Goal: Transaction & Acquisition: Purchase product/service

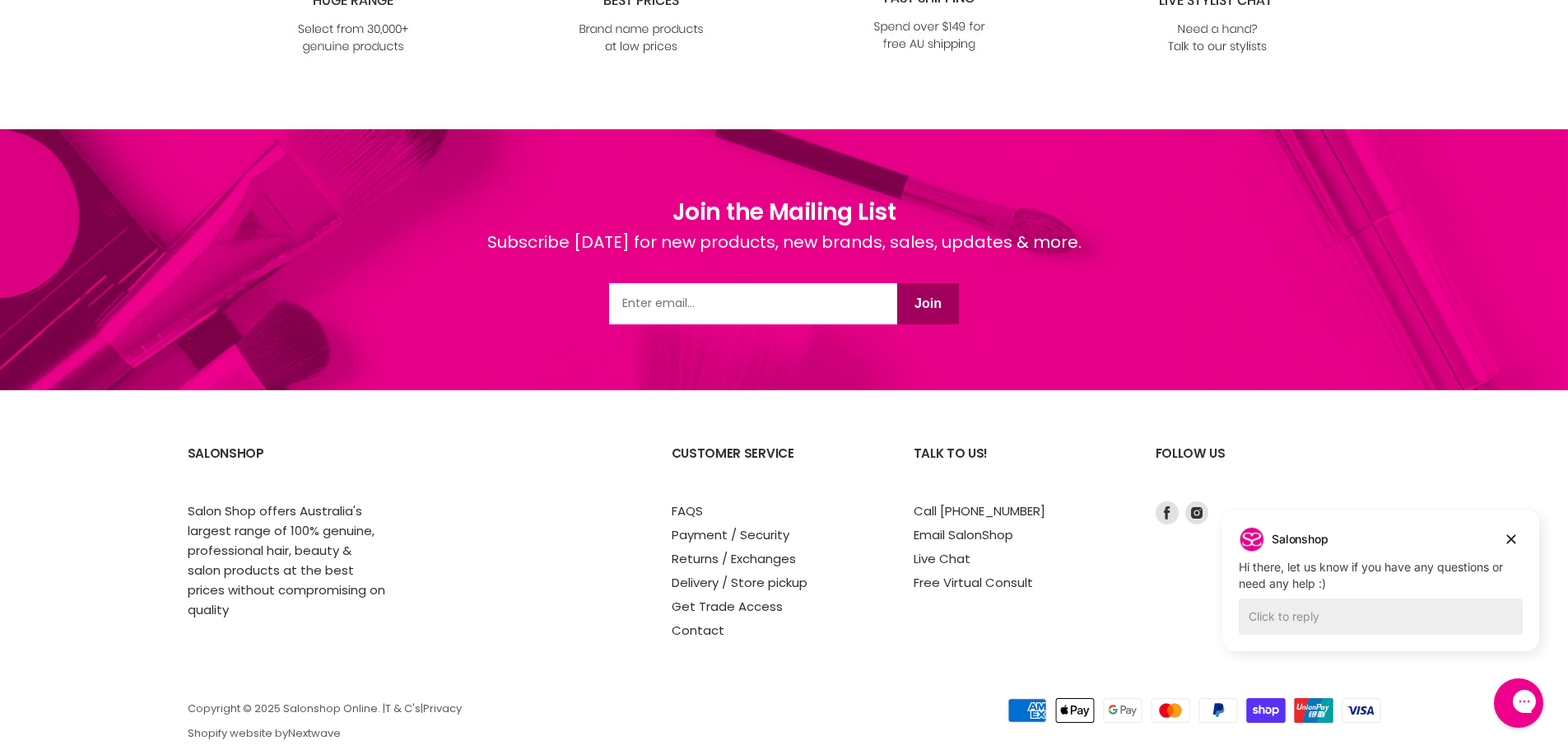
scroll to position [1980, 0]
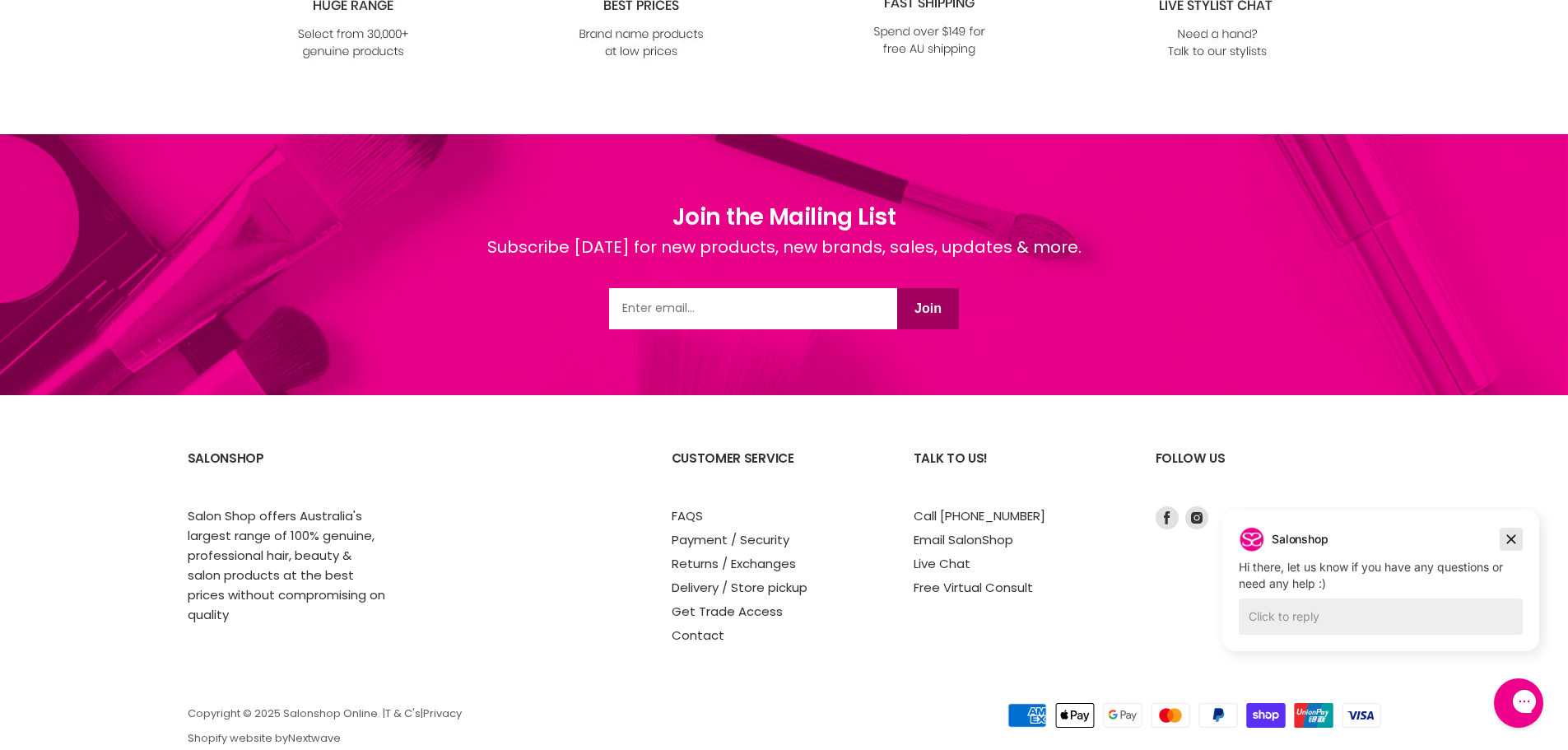
click at [1511, 537] on icon "Dismiss campaign" at bounding box center [1512, 539] width 17 height 20
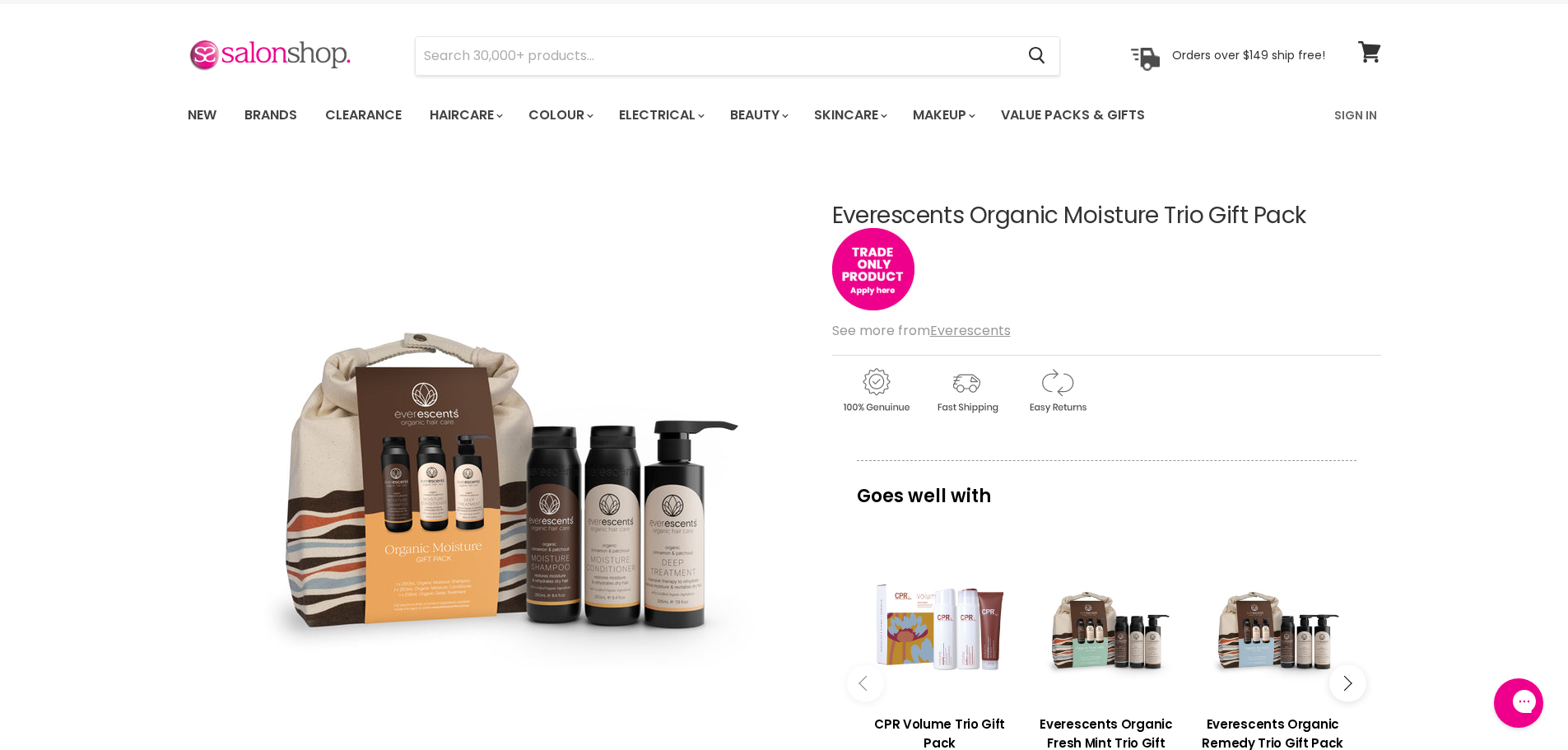
scroll to position [0, 0]
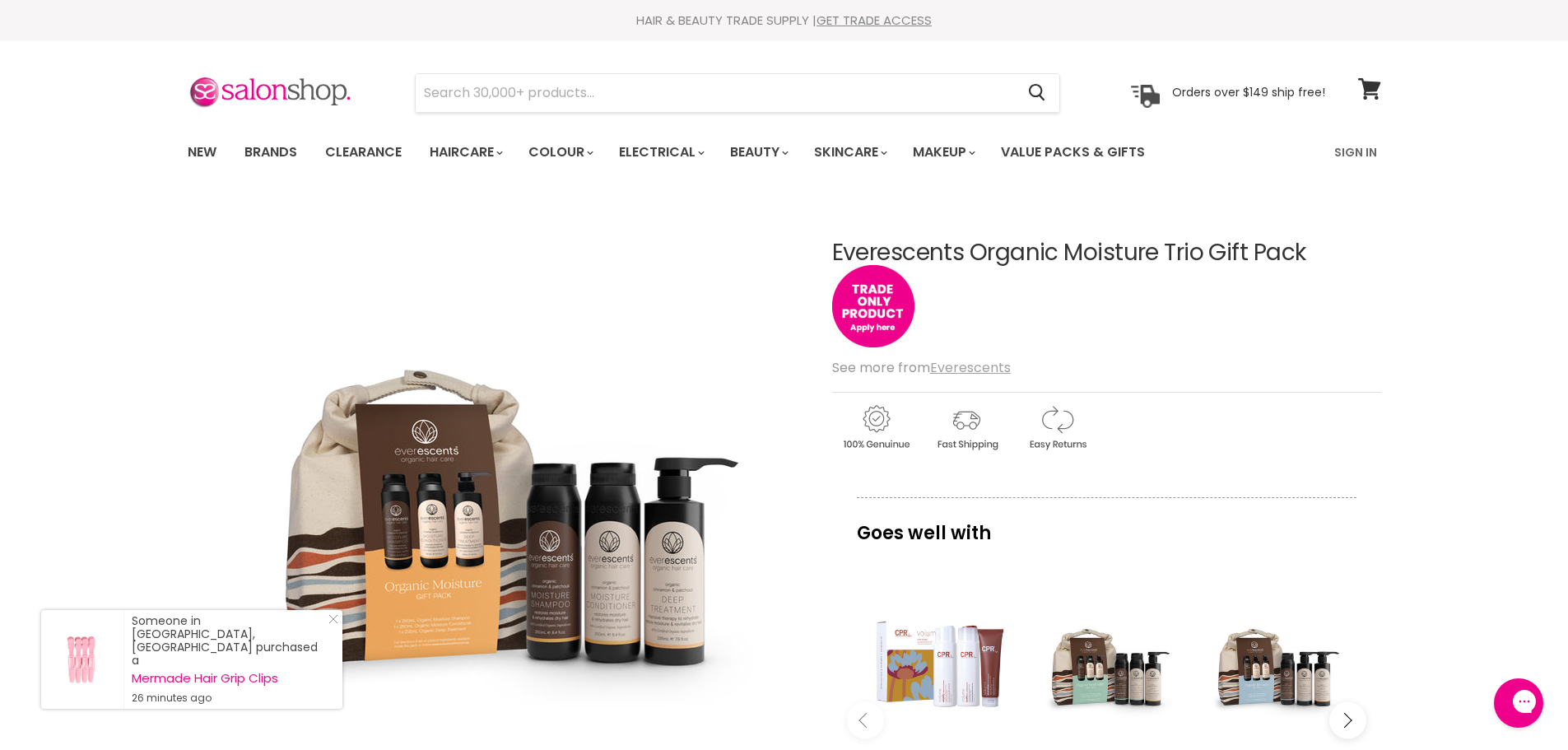
click at [975, 370] on u "Everescents" at bounding box center [970, 368] width 80 height 19
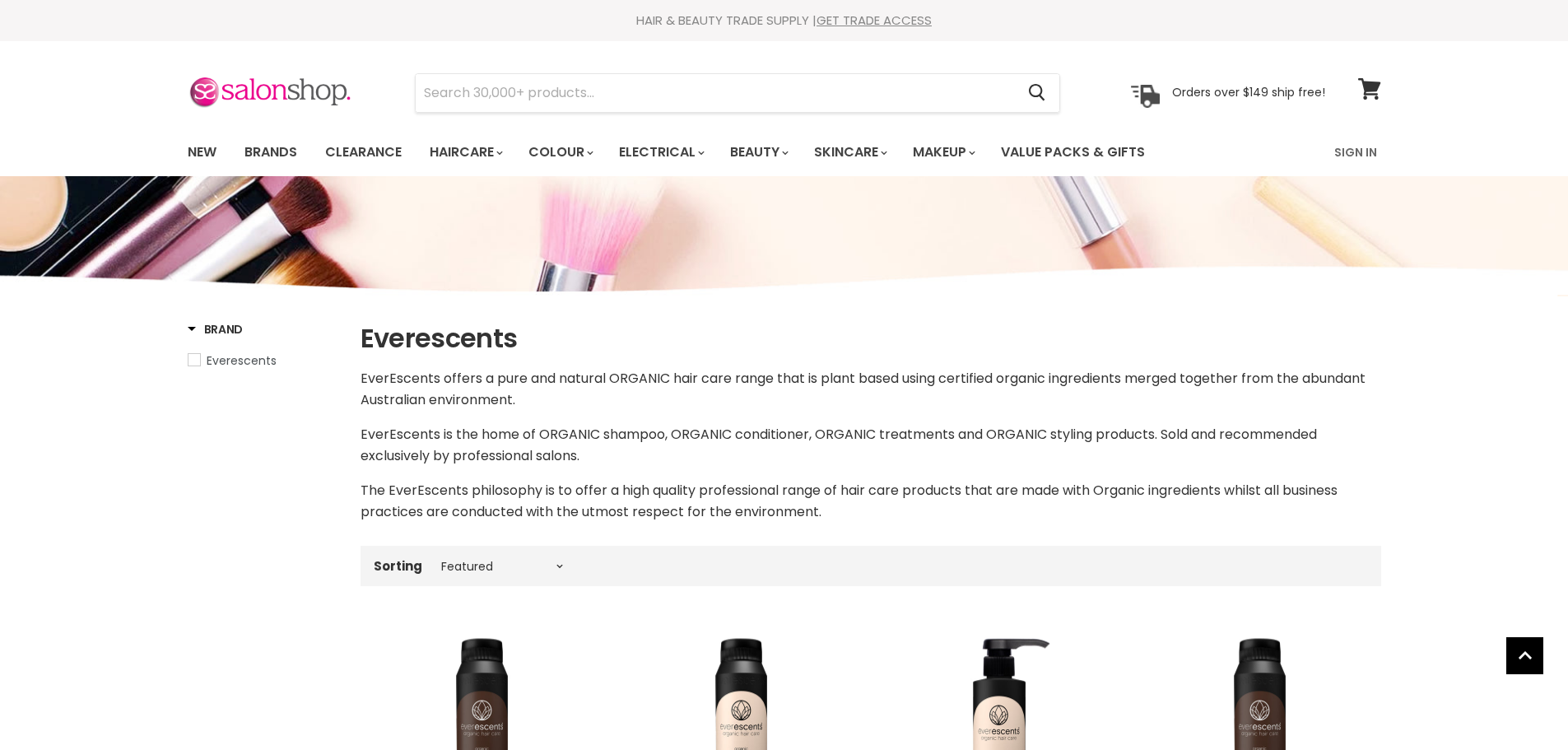
select select "manual"
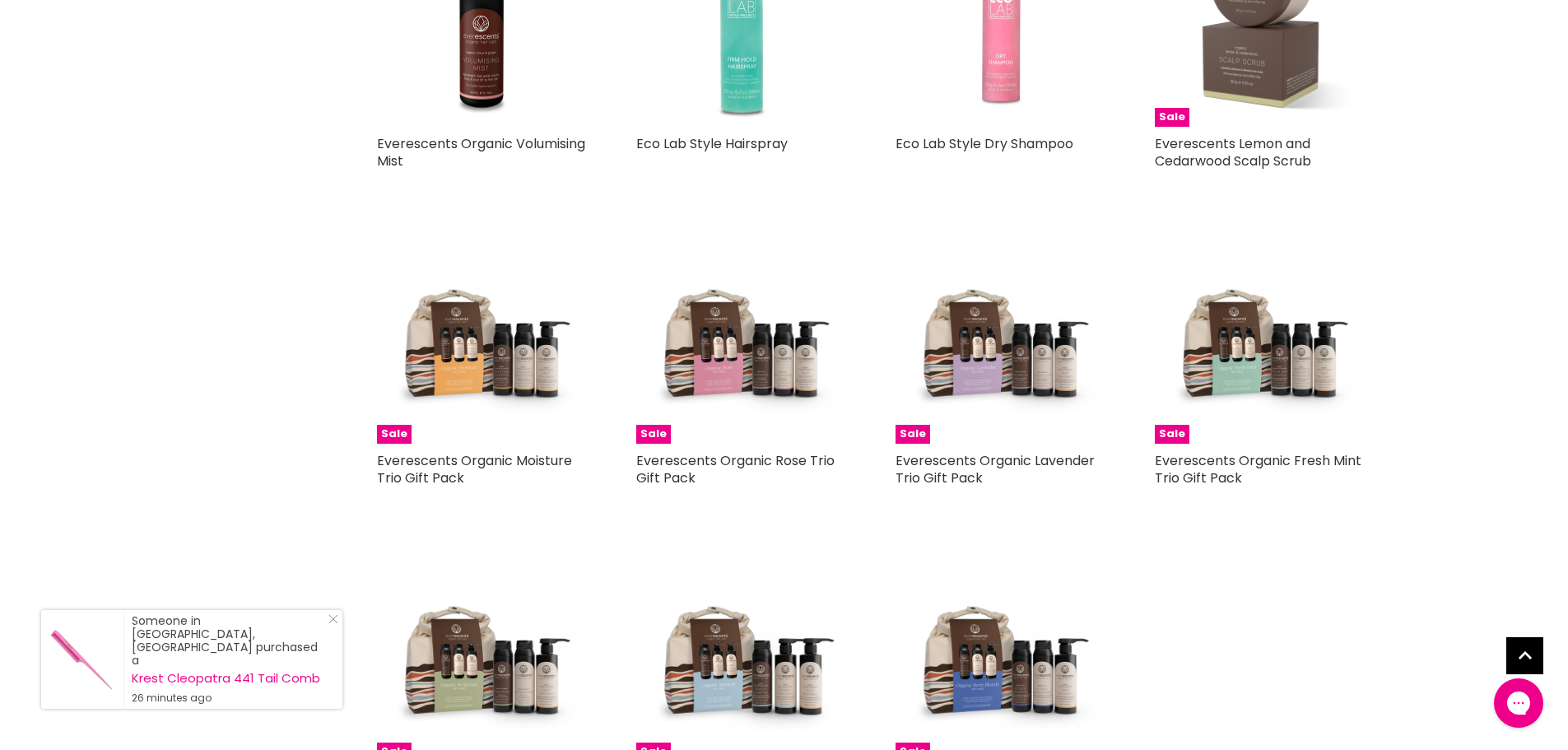
scroll to position [2655, 0]
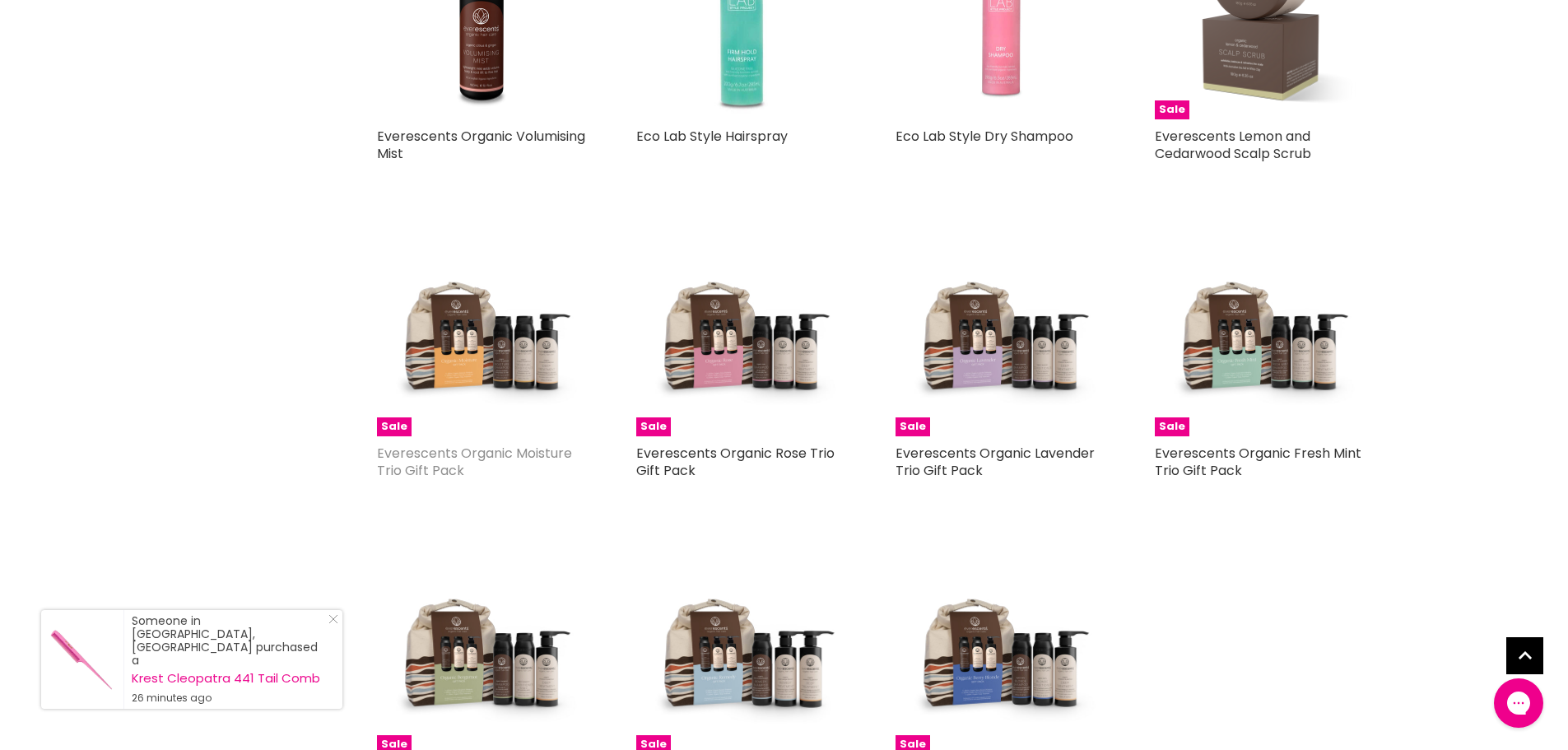
click at [468, 444] on link "Everescents Organic Moisture Trio Gift Pack" at bounding box center [474, 462] width 195 height 37
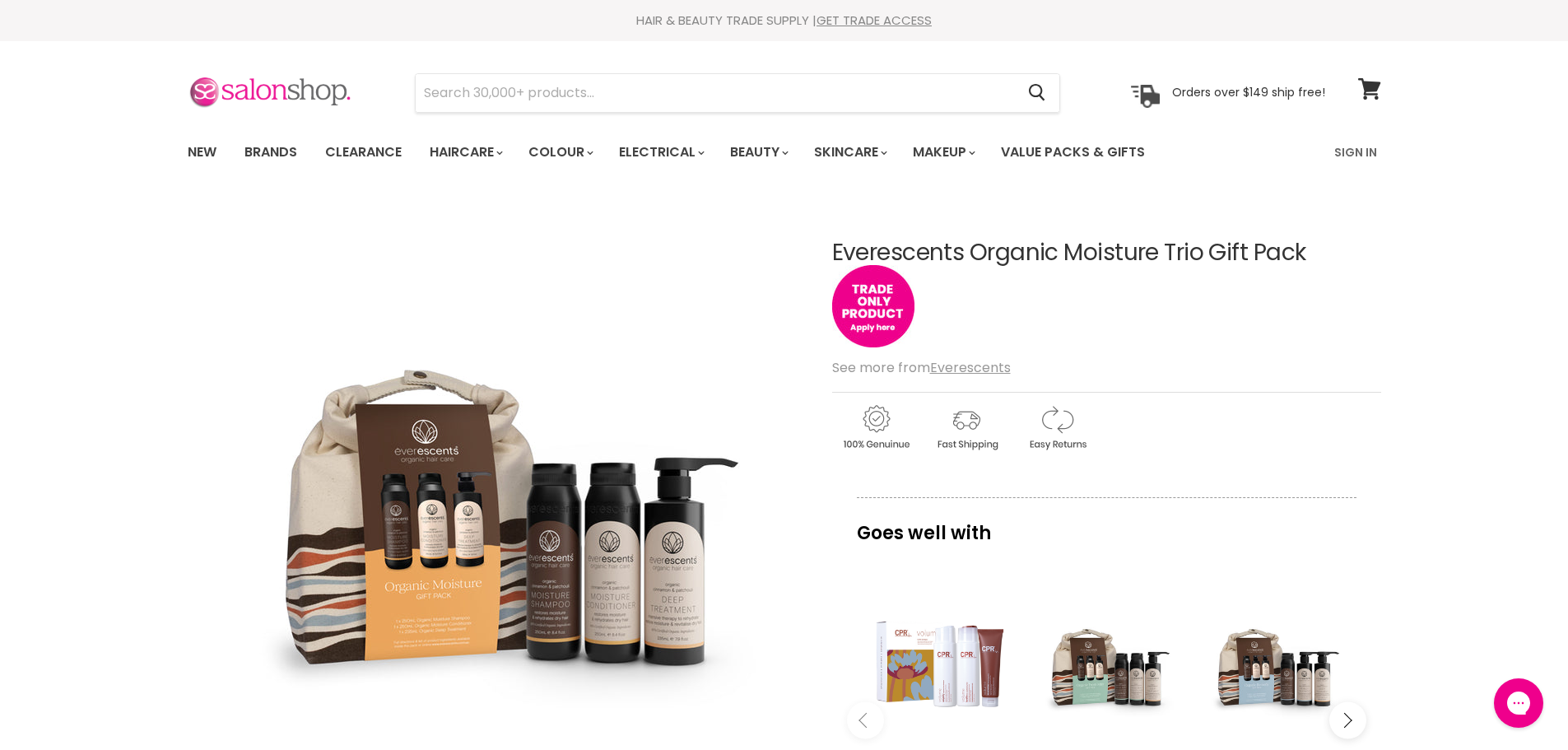
click at [303, 98] on img at bounding box center [270, 93] width 164 height 35
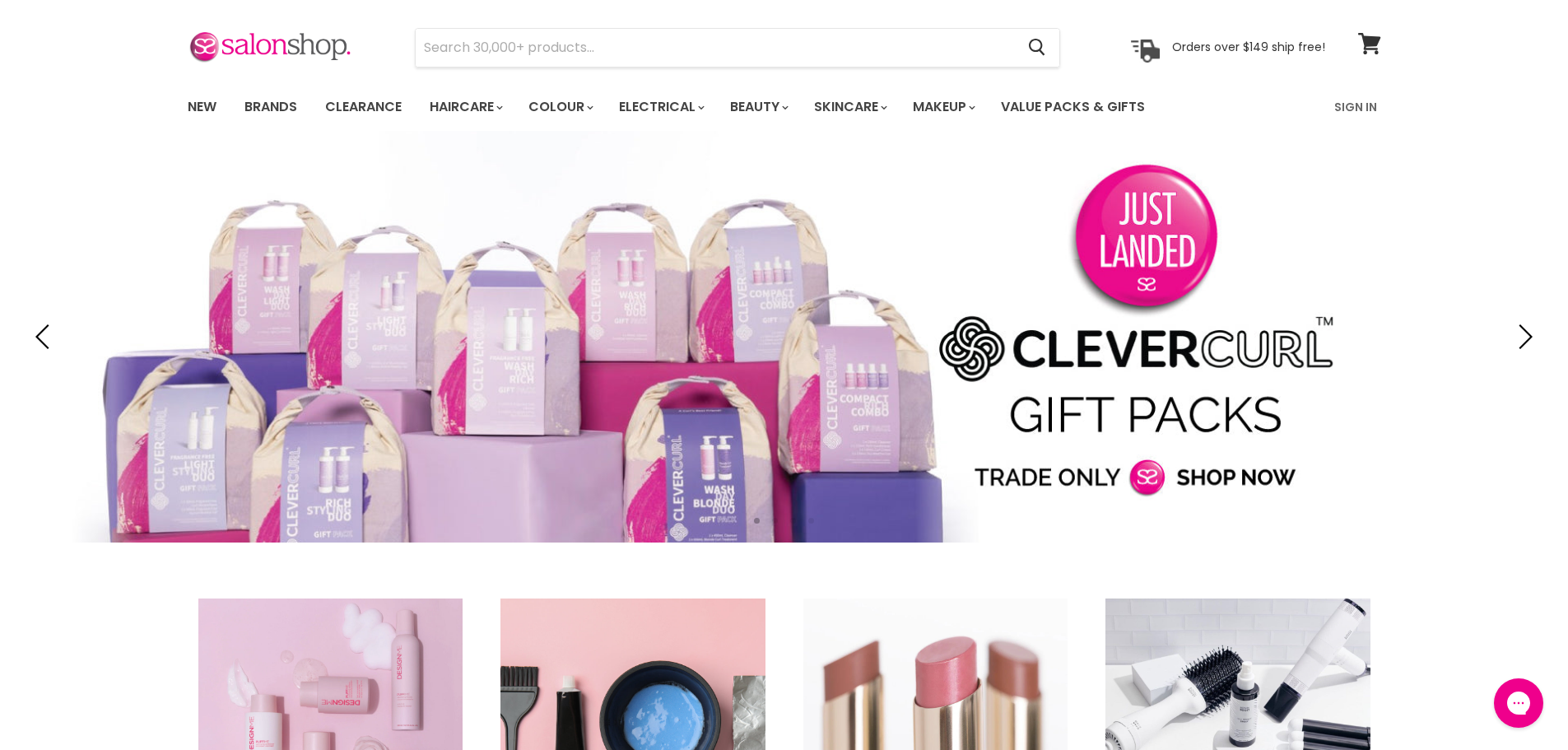
scroll to position [41, 0]
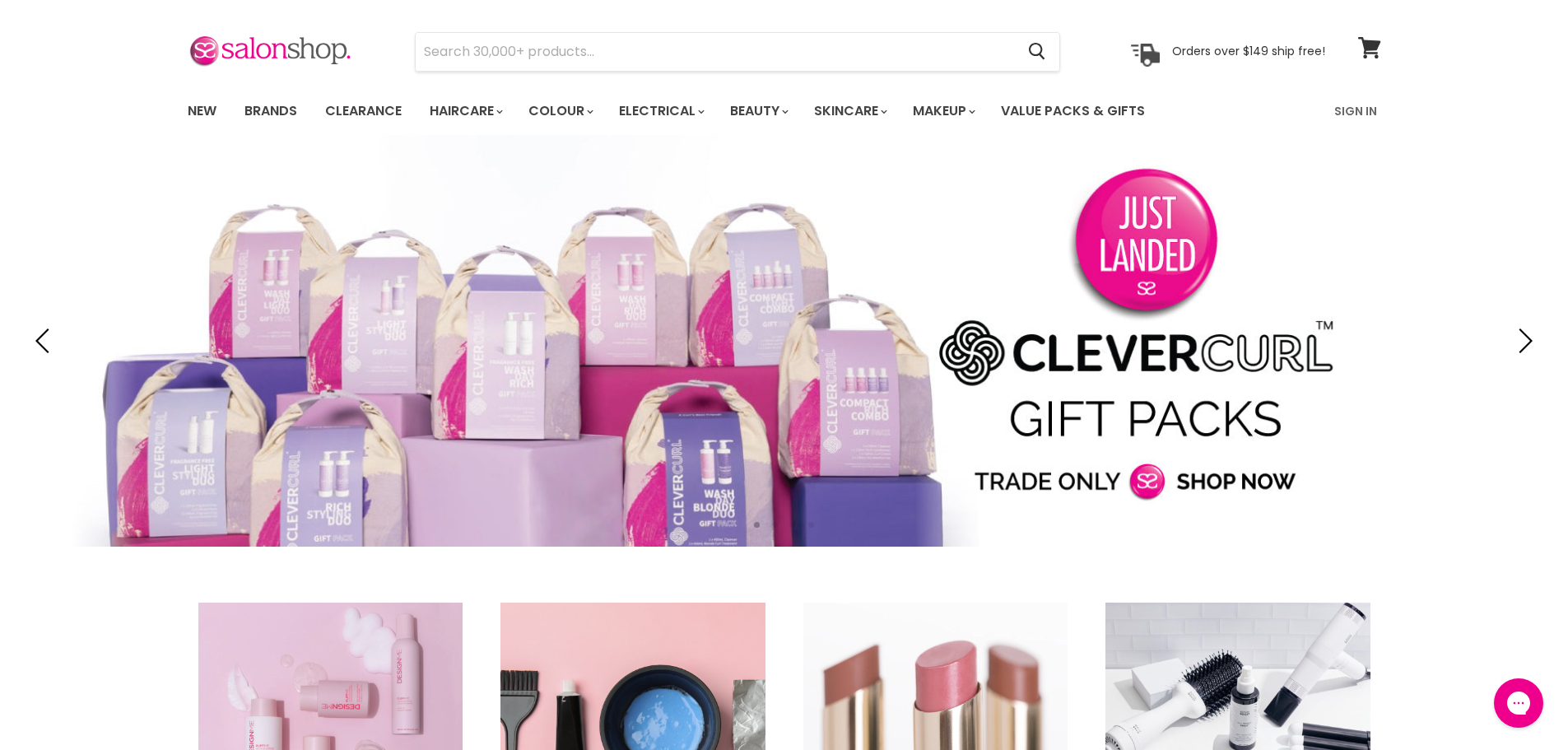
click at [1077, 482] on link "Slide 1 of 4" at bounding box center [784, 341] width 1568 height 412
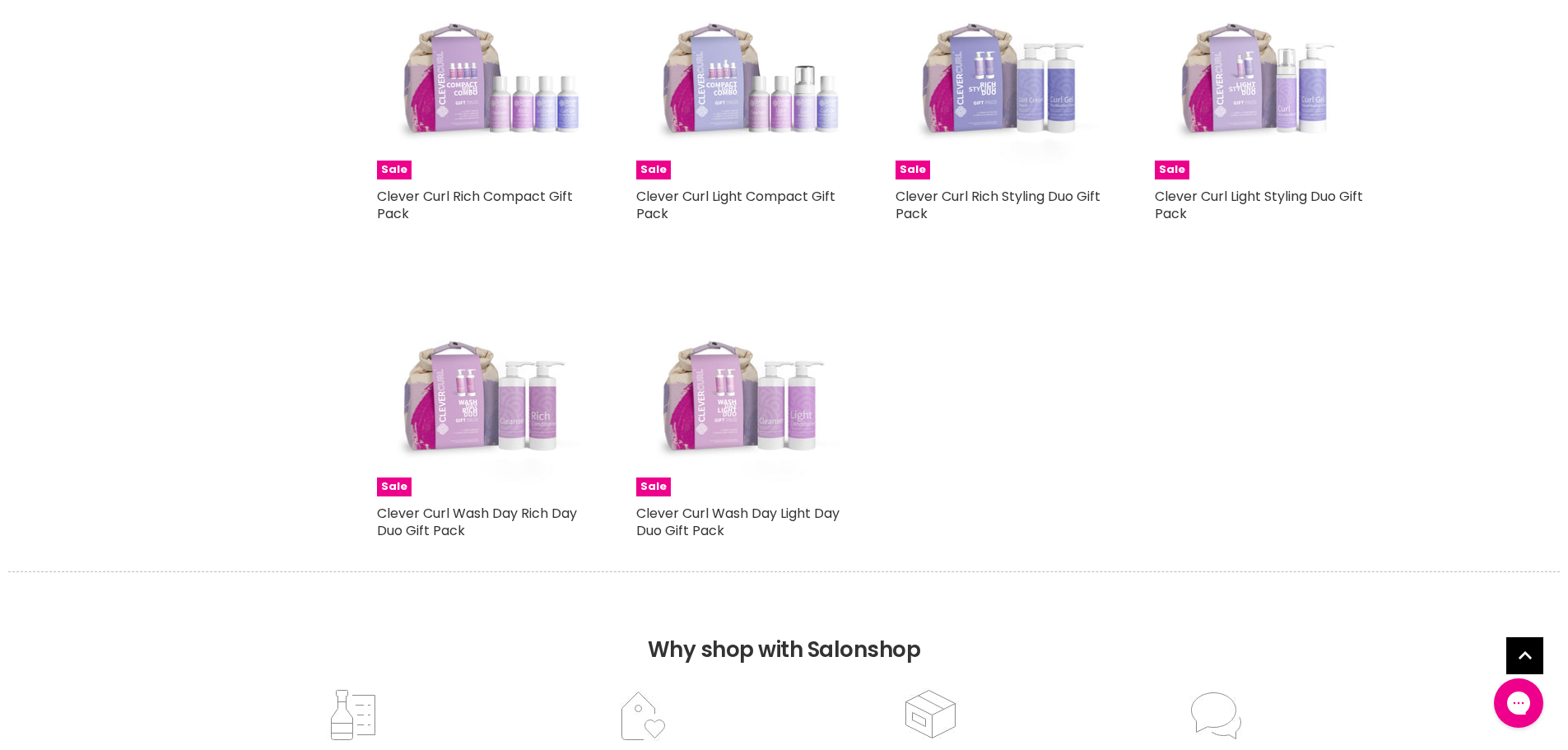
scroll to position [474, 0]
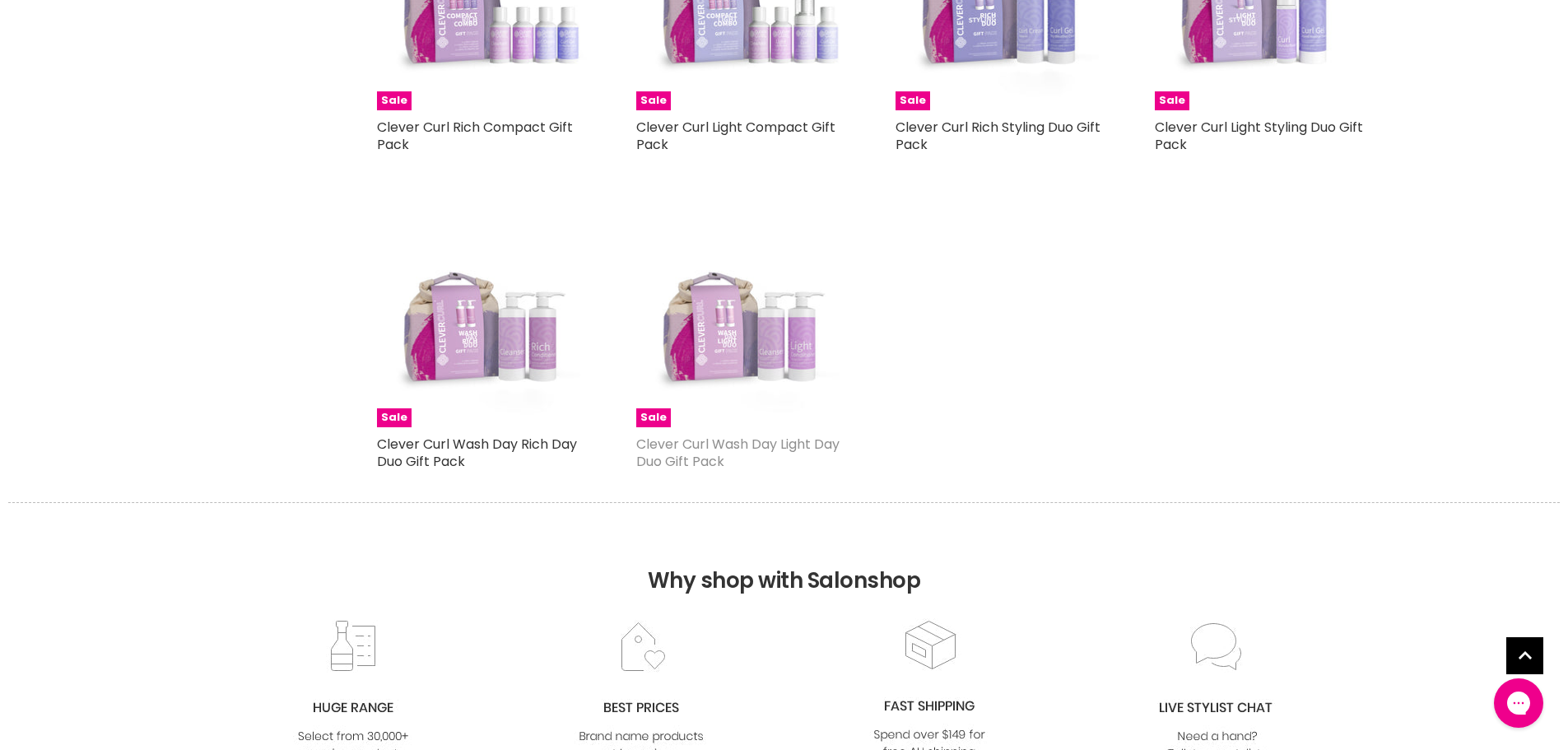
click at [746, 446] on link "Clever Curl Wash Day Light Day Duo Gift Pack" at bounding box center [738, 453] width 203 height 37
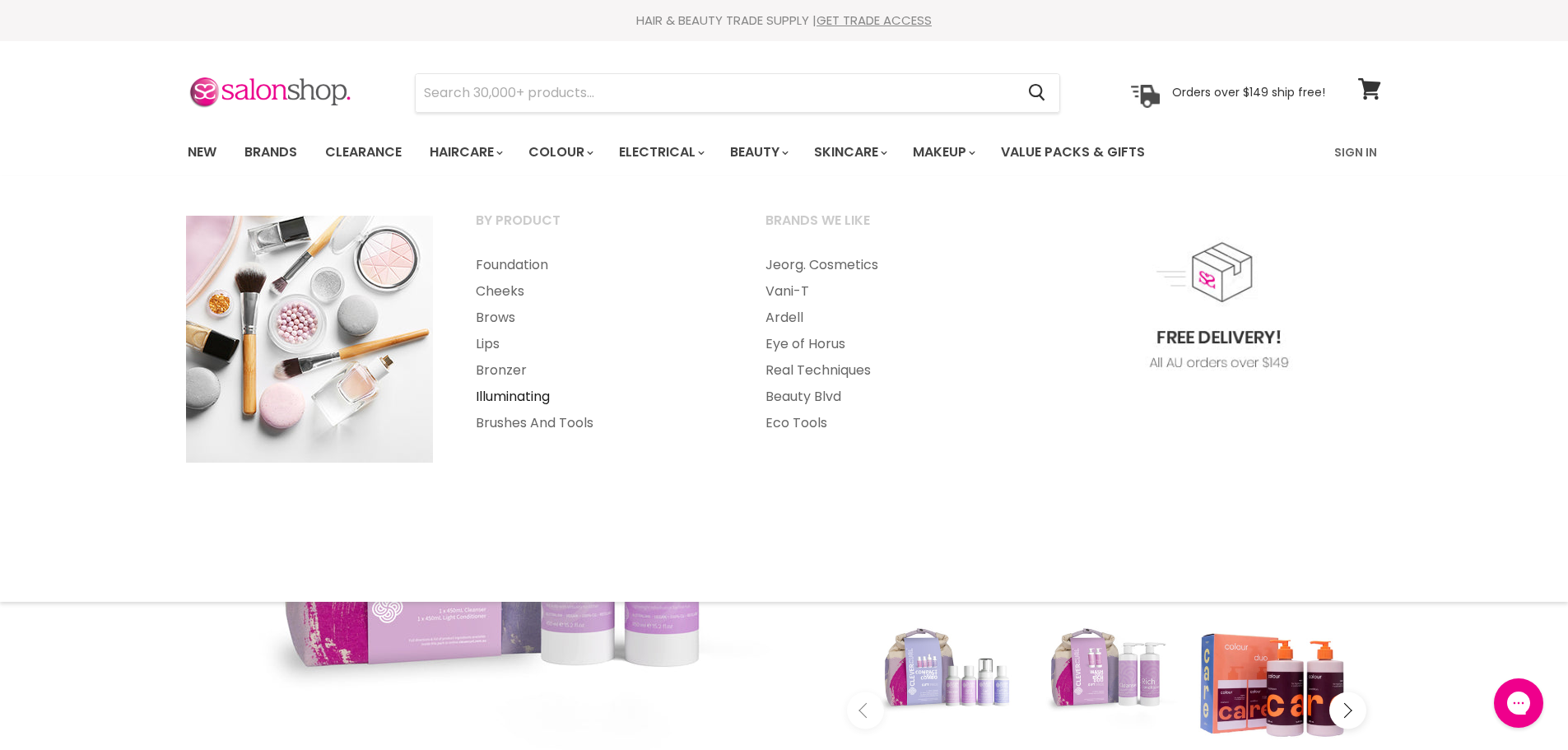
click at [507, 397] on link "Illuminating" at bounding box center [598, 397] width 286 height 27
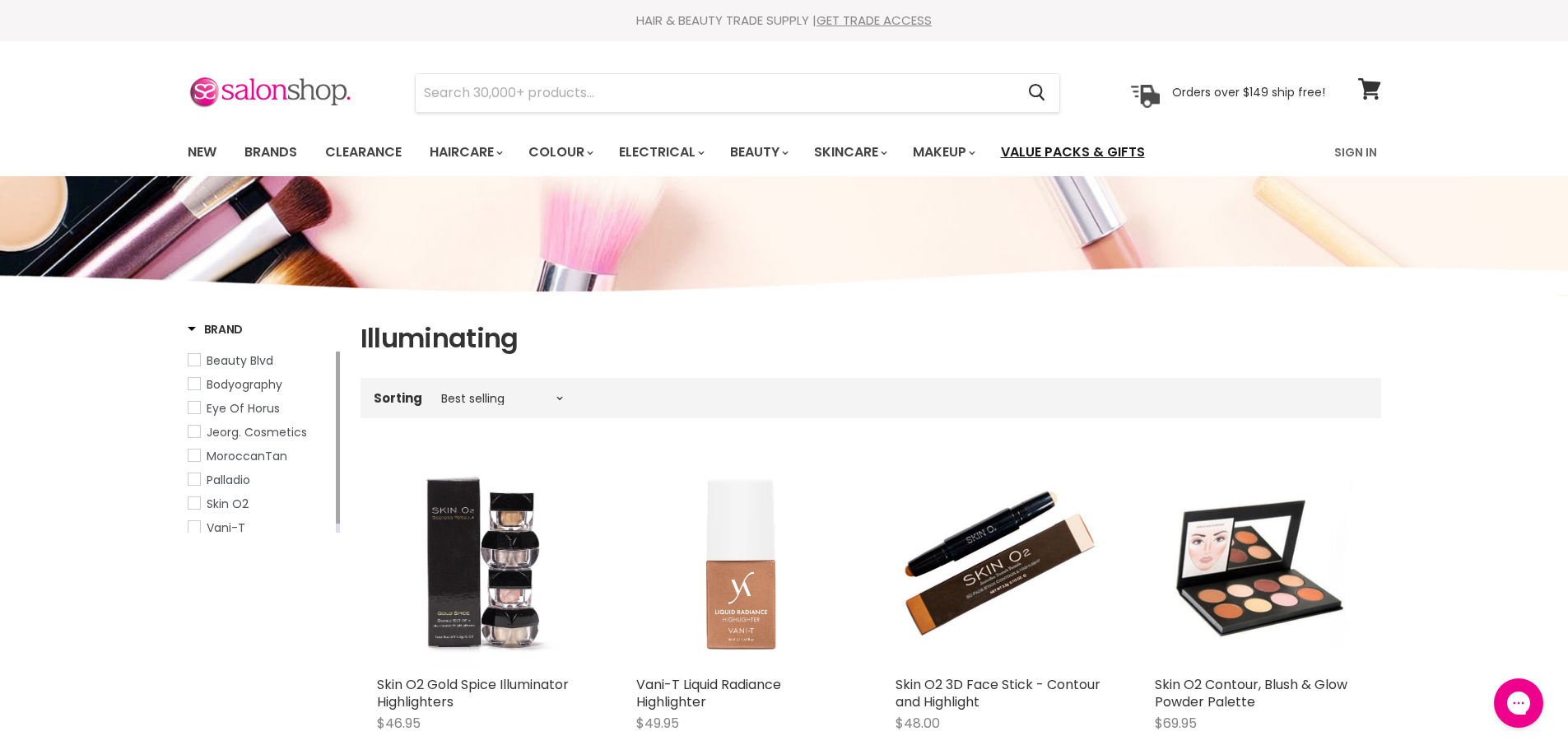
click at [1105, 152] on link "Value Packs & Gifts" at bounding box center [1073, 153] width 168 height 35
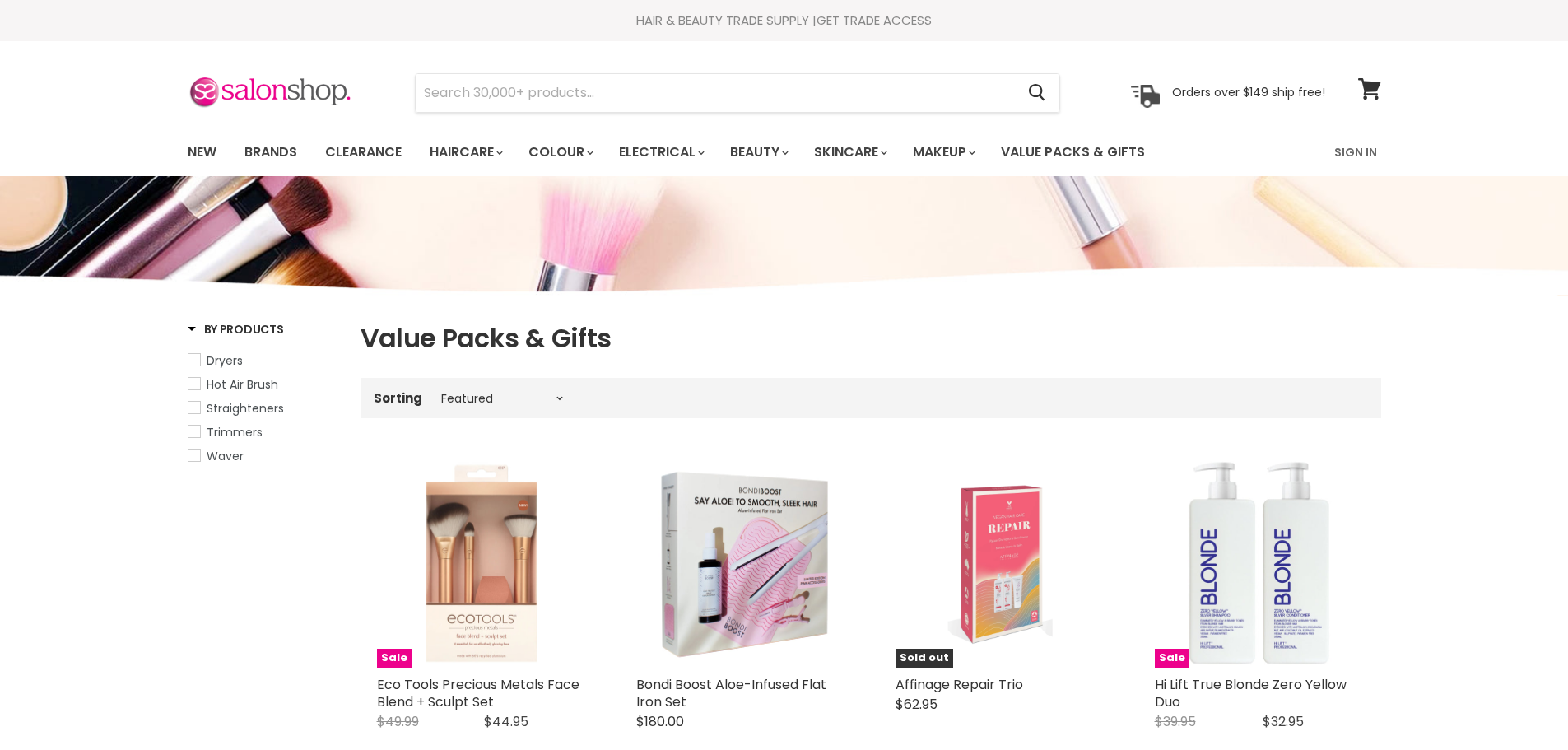
select select "manual"
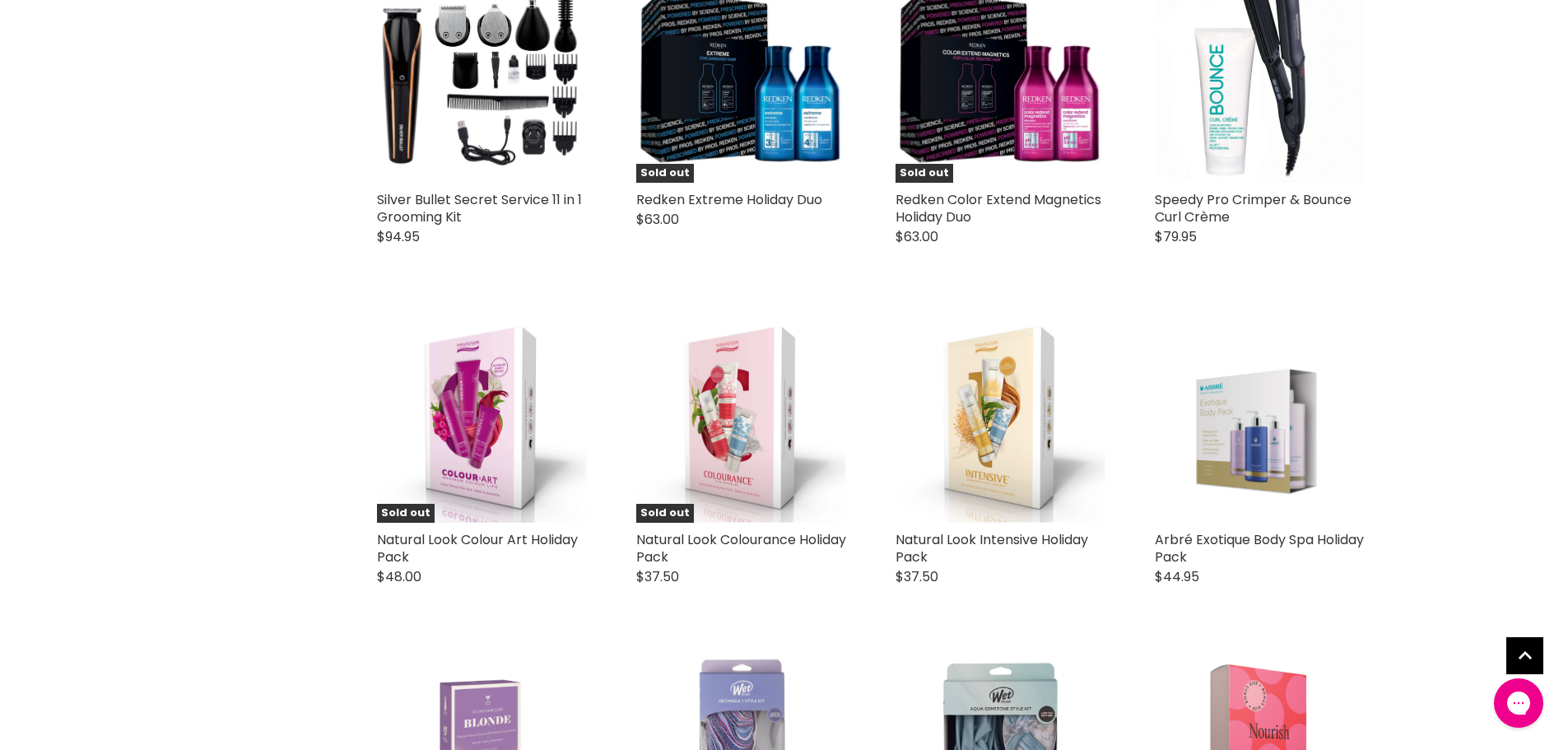
scroll to position [3025, 0]
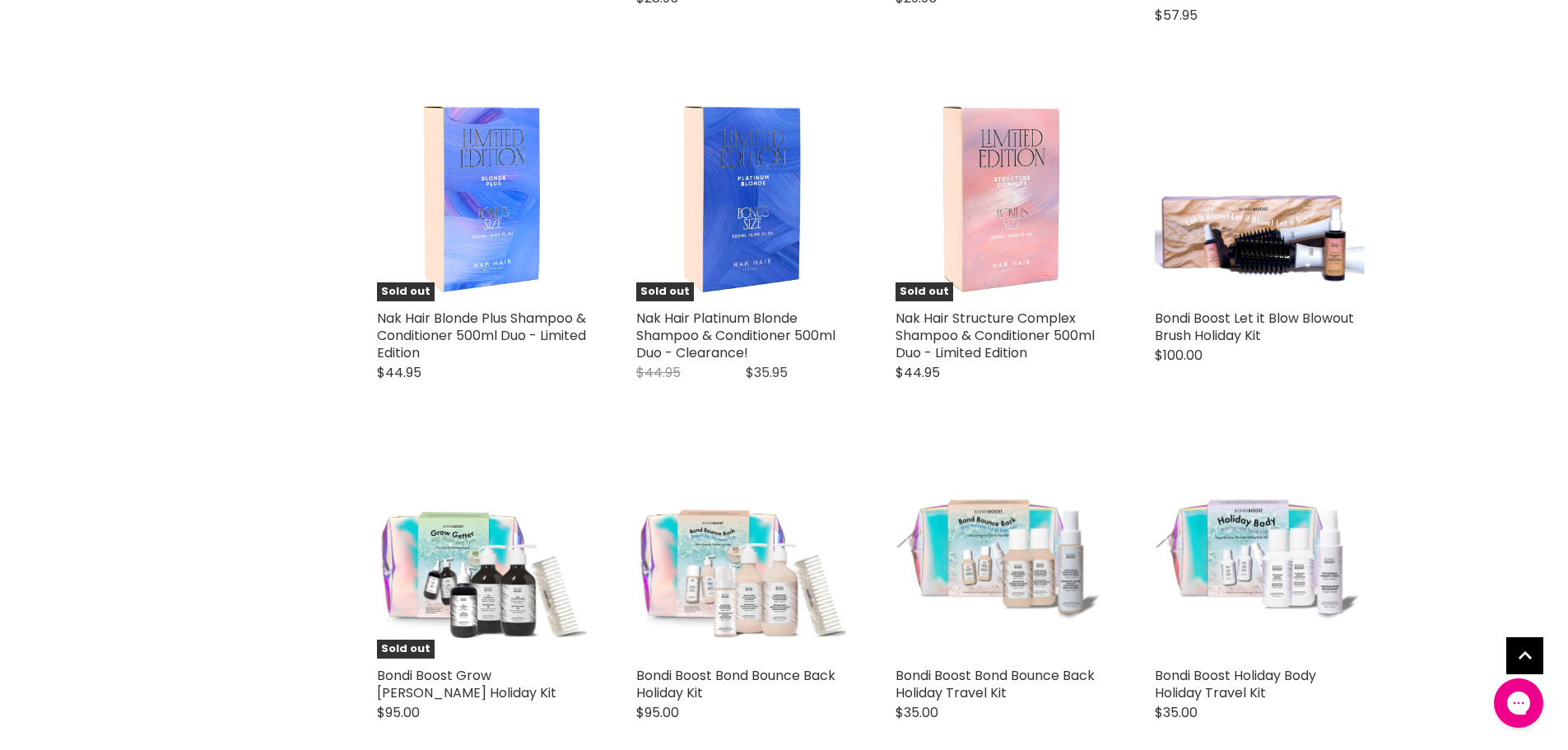
scroll to position [3910, 0]
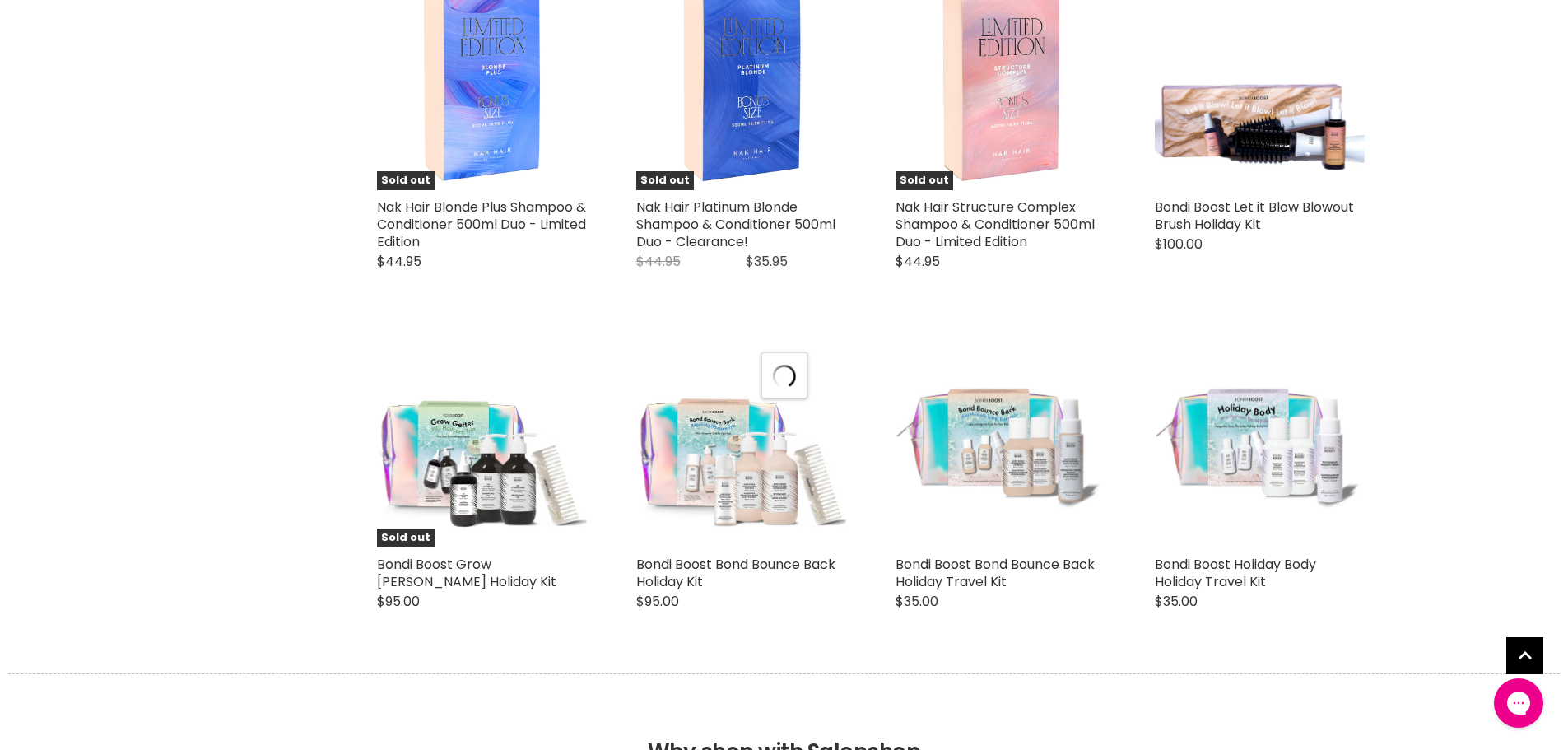
select select "manual"
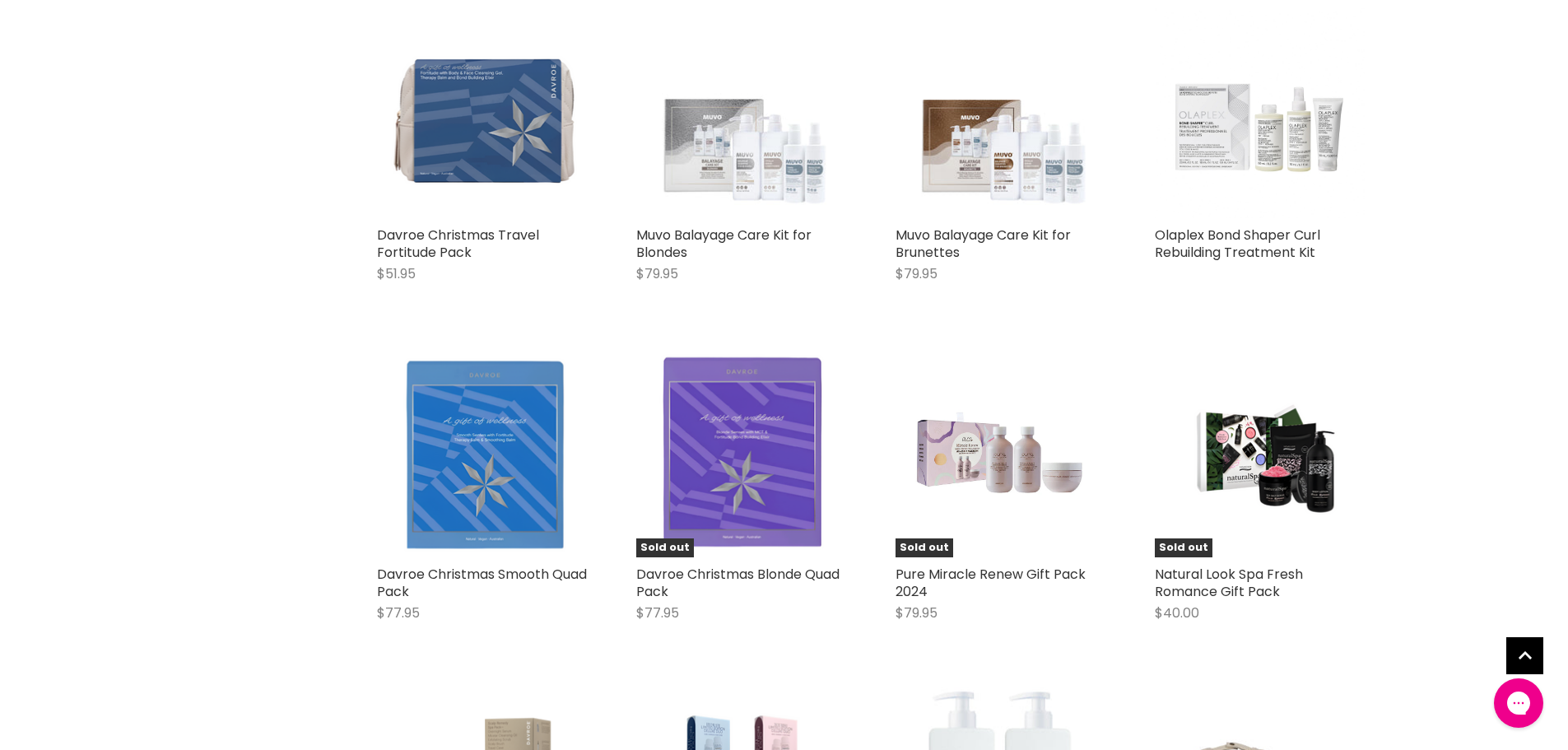
scroll to position [6689, 0]
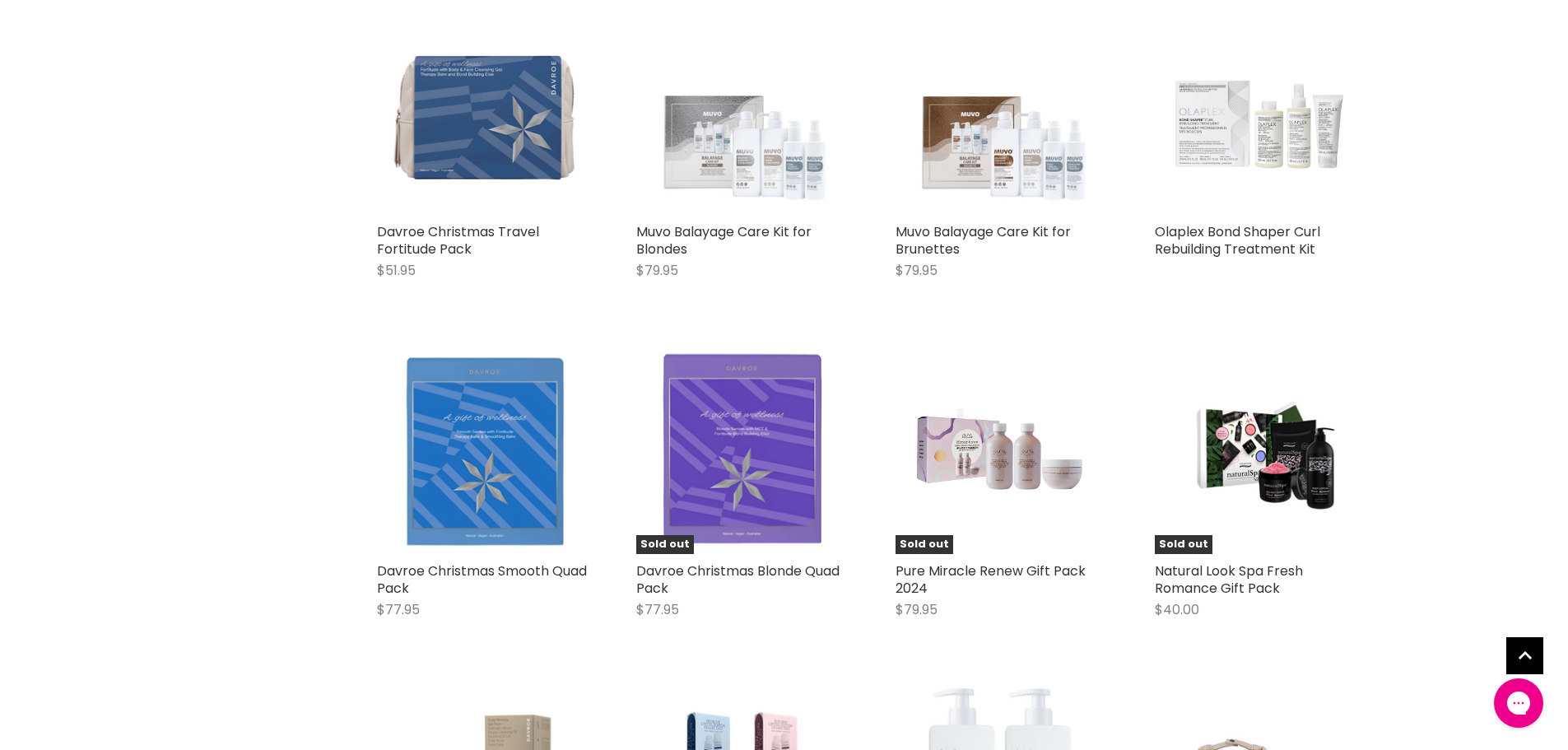
click at [1265, 155] on img "Main content" at bounding box center [1259, 110] width 210 height 210
